Goal: Task Accomplishment & Management: Manage account settings

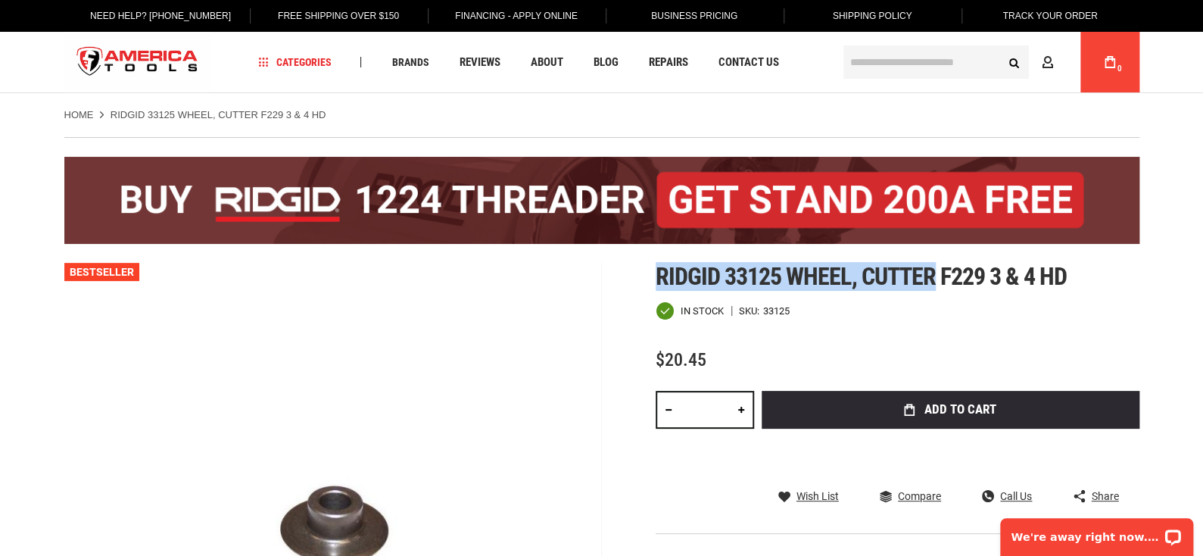
drag, startPoint x: 657, startPoint y: 276, endPoint x: 936, endPoint y: 286, distance: 279.6
click at [936, 286] on span "Ridgid 33125 wheel, cutter f229 3 & 4 hd" at bounding box center [862, 276] width 412 height 29
copy span "Ridgid 33125 wheel, cutter"
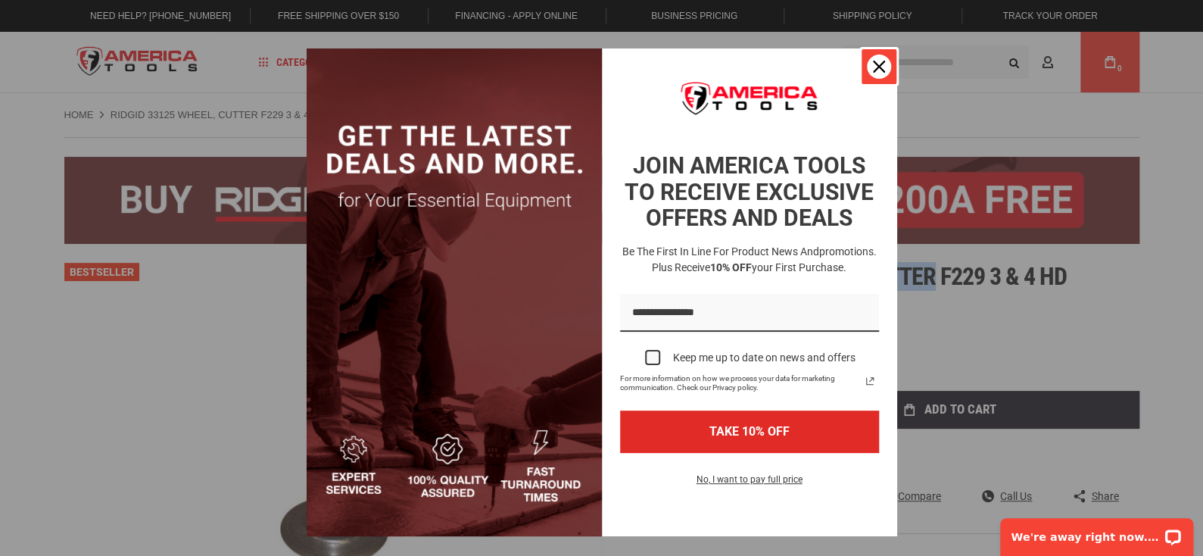
click at [873, 70] on icon "close icon" at bounding box center [879, 67] width 12 height 12
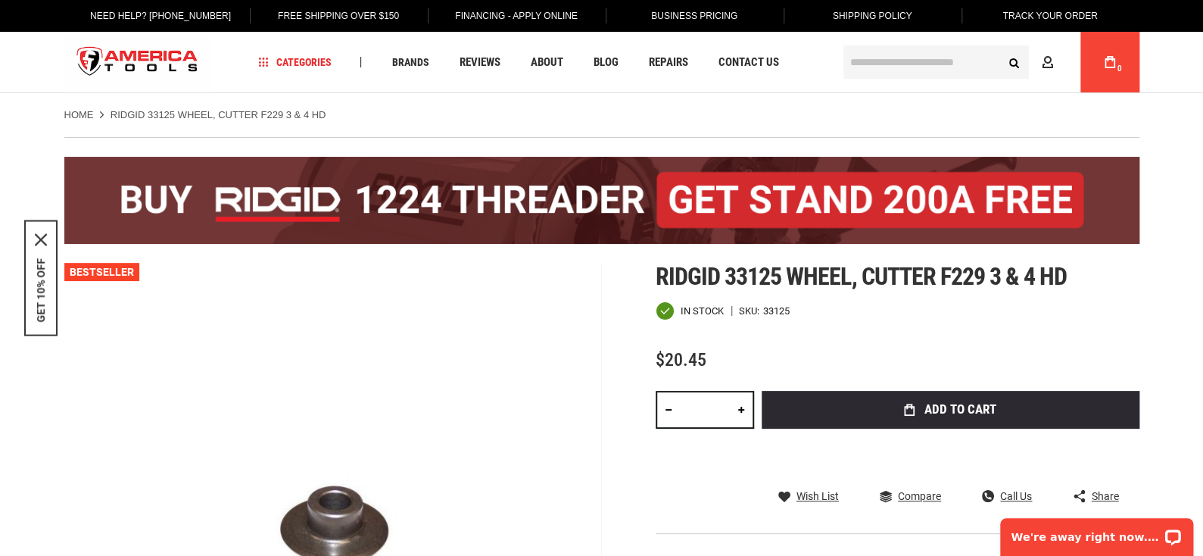
click at [893, 320] on div "Ridgid 33125 wheel, cutter f229 3 & 4 hd In stock SKU 33125 $20.45 Total: $ 20.…" at bounding box center [898, 445] width 484 height 364
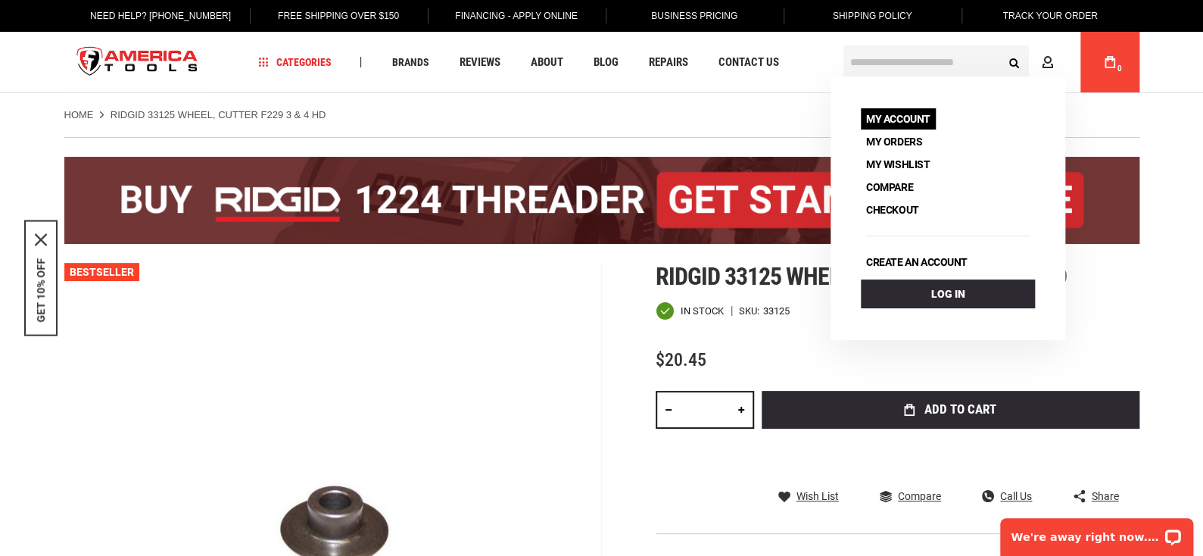
click at [906, 118] on link "My Account" at bounding box center [898, 118] width 75 height 21
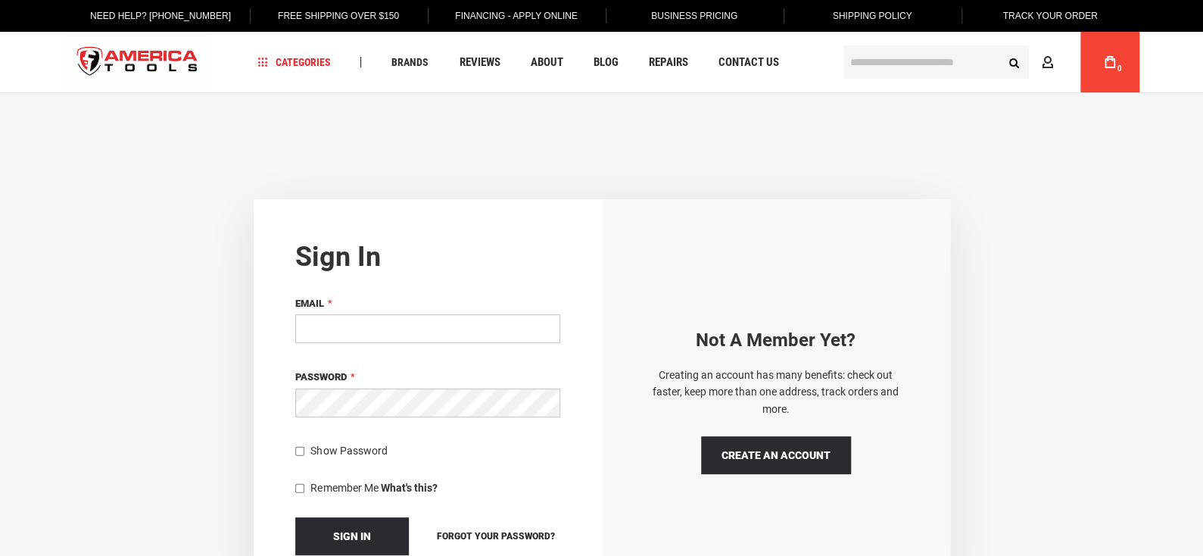
click at [462, 332] on input "Email" at bounding box center [427, 328] width 265 height 29
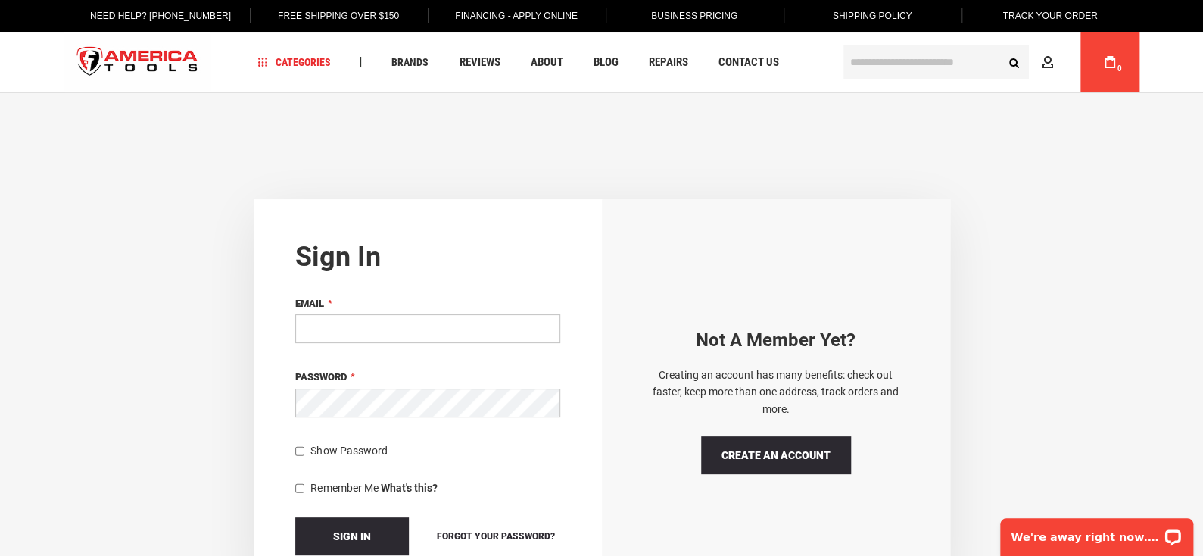
type input "**********"
